Goal: Task Accomplishment & Management: Manage account settings

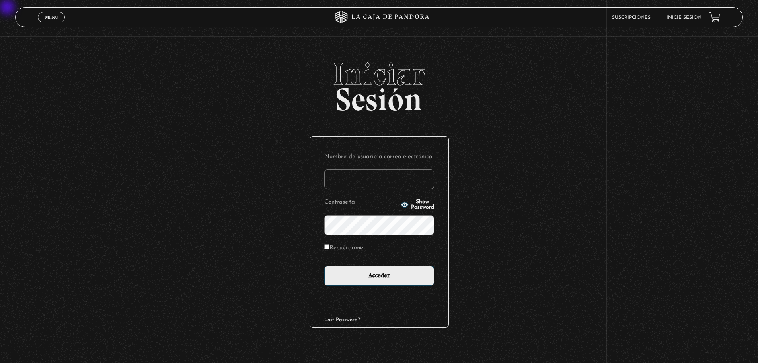
click at [361, 177] on input "Nombre de usuario o correo electrónico" at bounding box center [379, 179] width 110 height 20
type input "cysmarada@gmail.com"
click at [326, 246] on div "Nombre de usuario o correo electrónico cysmarada@gmail.com Contraseña Show Pass…" at bounding box center [379, 218] width 139 height 163
click at [330, 247] on input "Recuérdame" at bounding box center [326, 246] width 5 height 5
checkbox input "true"
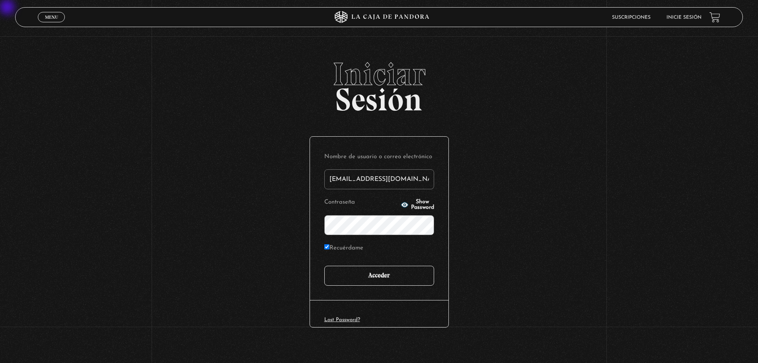
click at [354, 278] on input "Acceder" at bounding box center [379, 275] width 110 height 20
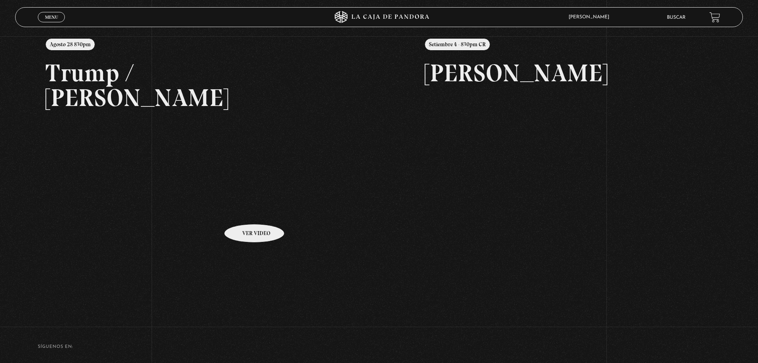
scroll to position [94, 0]
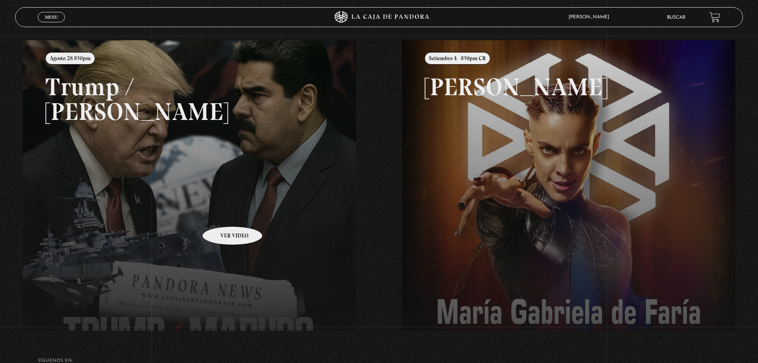
click at [222, 214] on link at bounding box center [402, 221] width 758 height 363
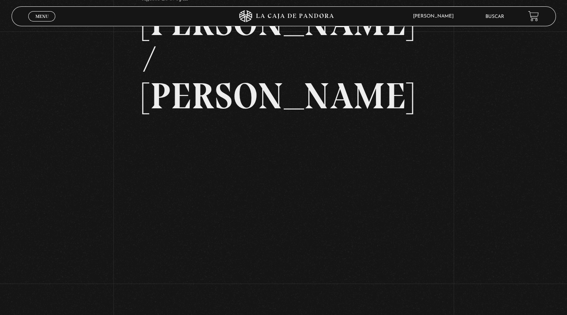
scroll to position [80, 0]
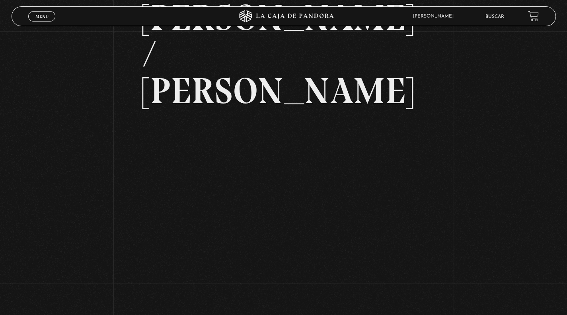
drag, startPoint x: 364, startPoint y: 286, endPoint x: 299, endPoint y: 253, distance: 73.3
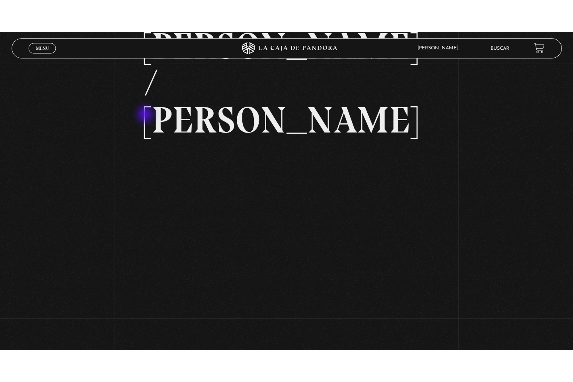
scroll to position [47, 0]
